Goal: Information Seeking & Learning: Learn about a topic

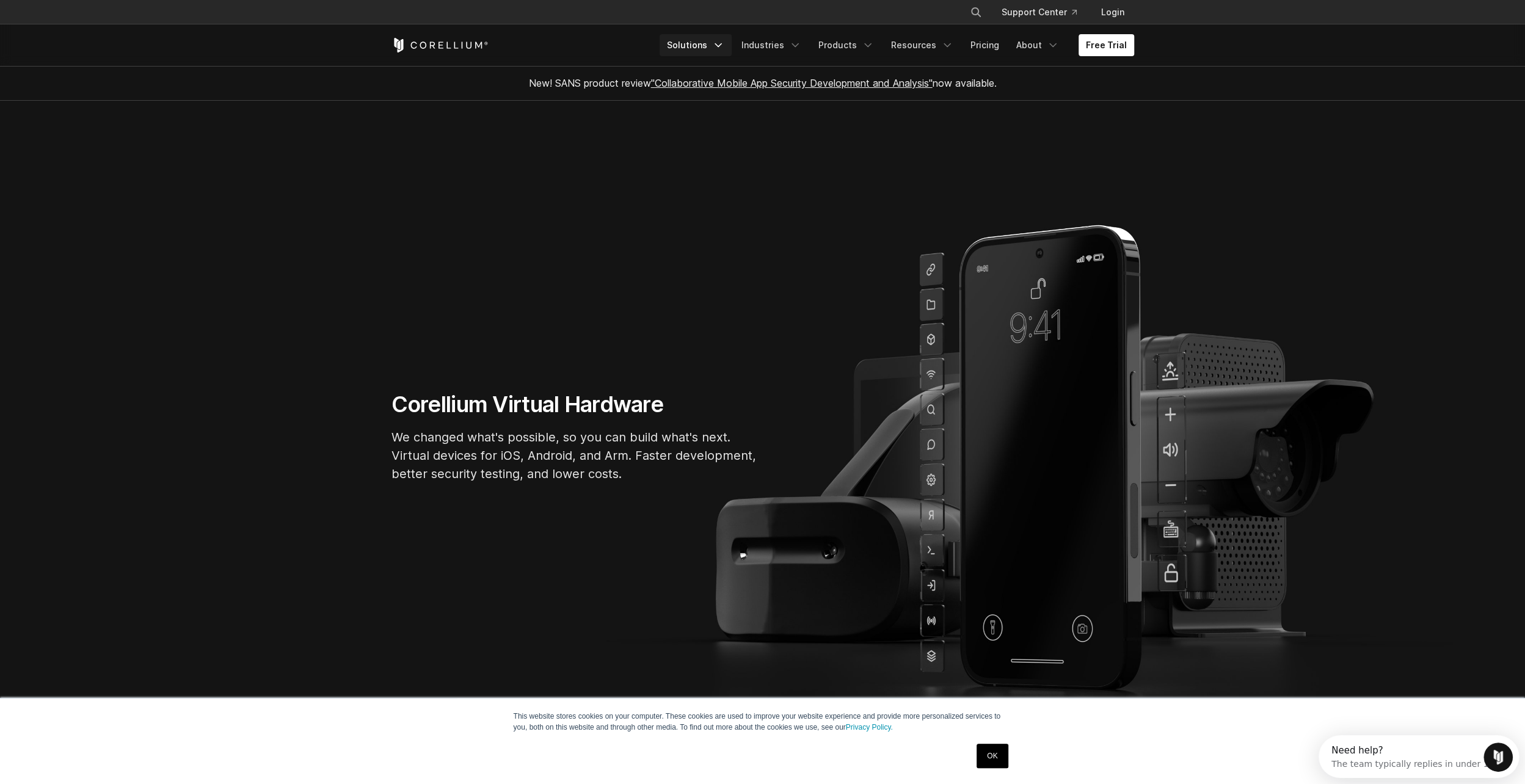
click at [725, 49] on icon "Navigation Menu" at bounding box center [718, 45] width 12 height 12
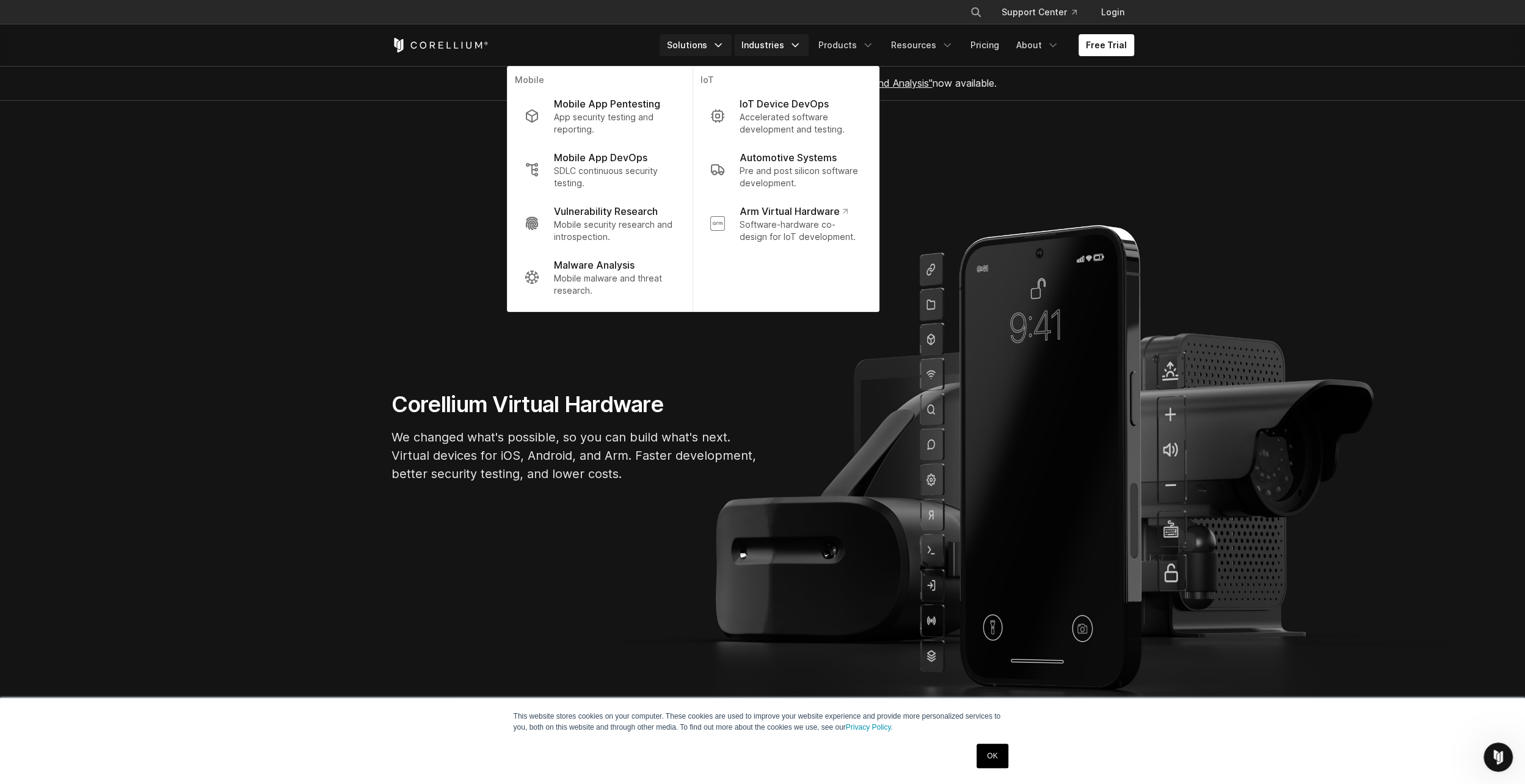
click at [800, 47] on icon "Navigation Menu" at bounding box center [795, 45] width 12 height 12
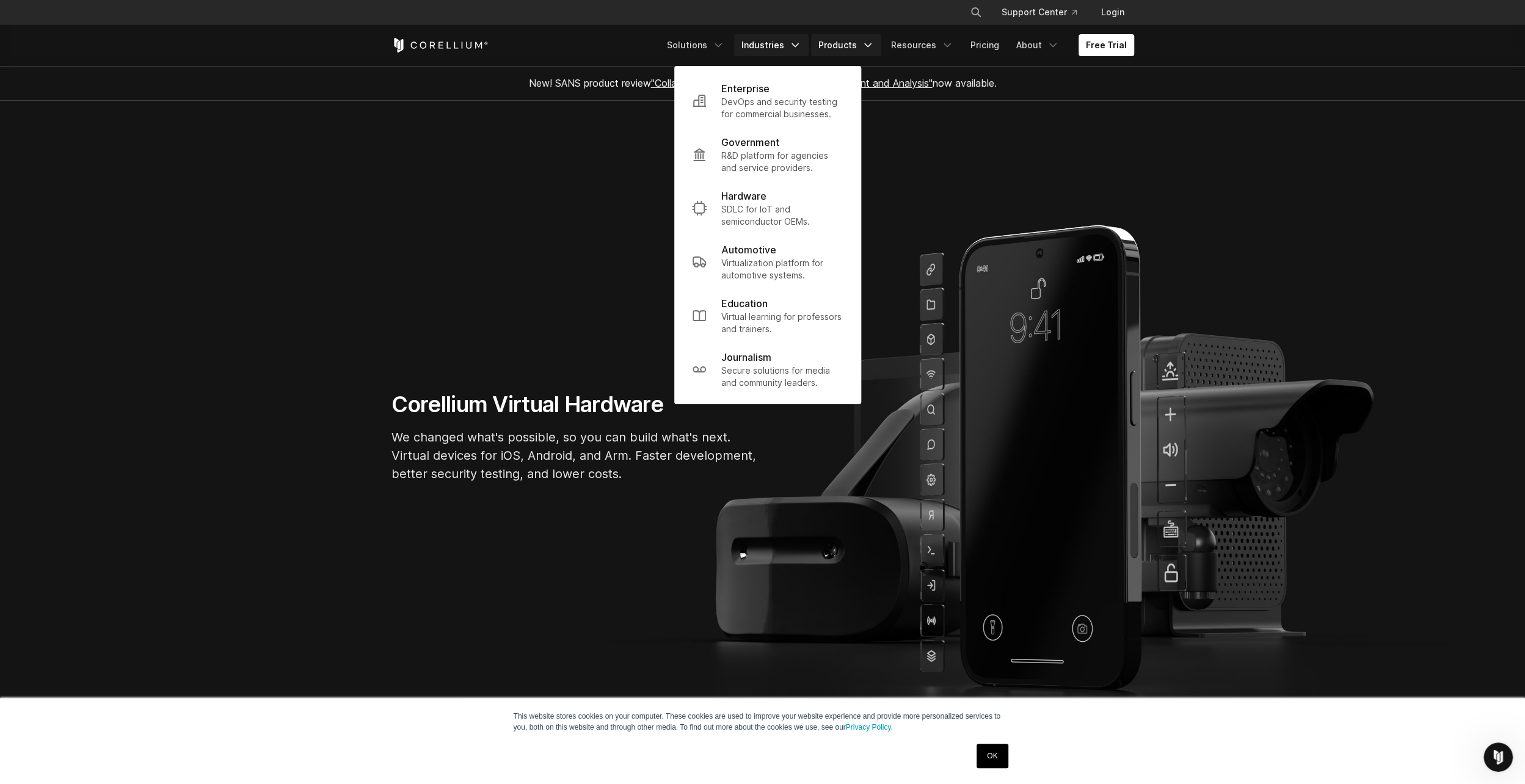
click at [874, 44] on icon "Navigation Menu" at bounding box center [868, 45] width 12 height 12
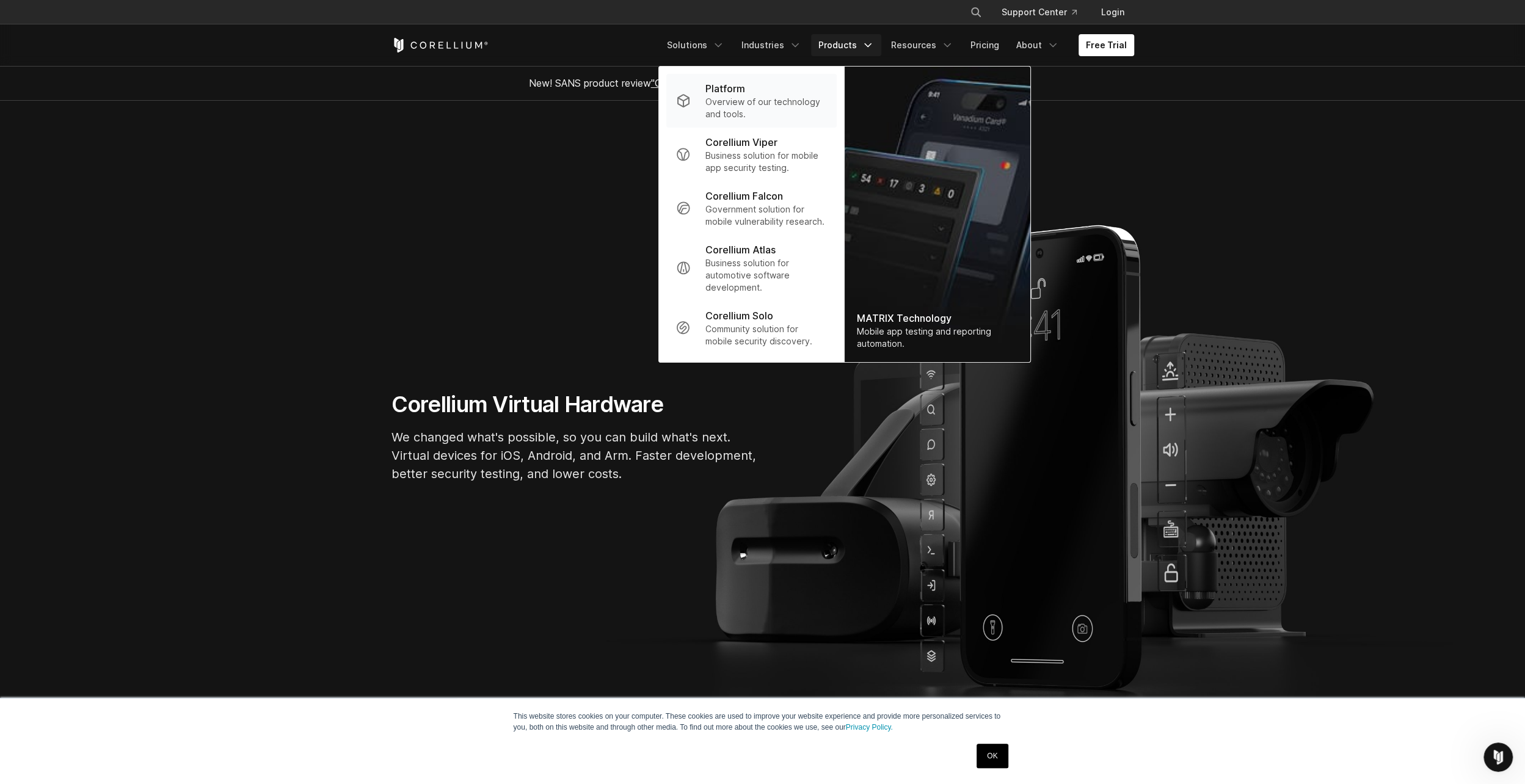
click at [725, 102] on p "Overview of our technology and tools." at bounding box center [765, 108] width 122 height 25
